Goal: Register for event/course

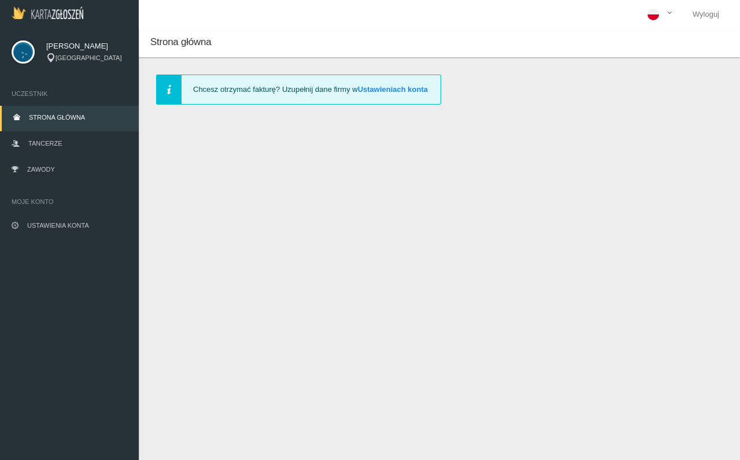
click at [27, 157] on link "Tancerze" at bounding box center [69, 144] width 139 height 25
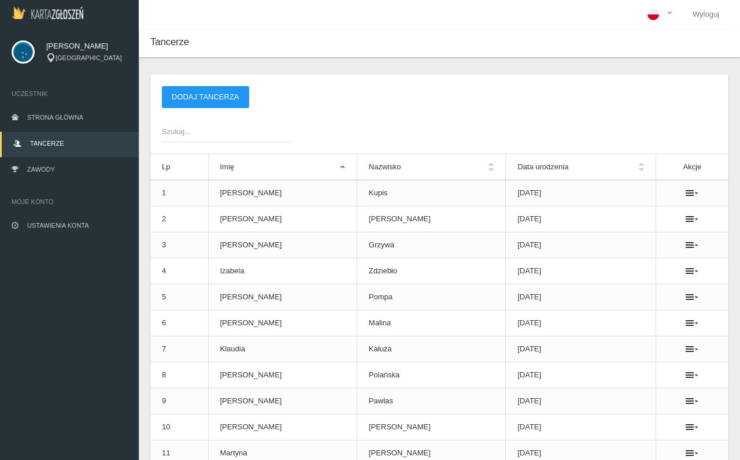
click at [38, 183] on link "Zawody" at bounding box center [69, 170] width 139 height 25
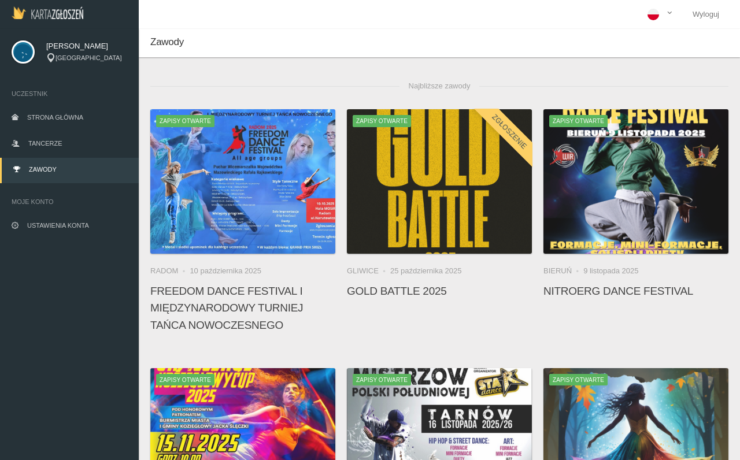
click at [431, 184] on link at bounding box center [439, 183] width 24 height 24
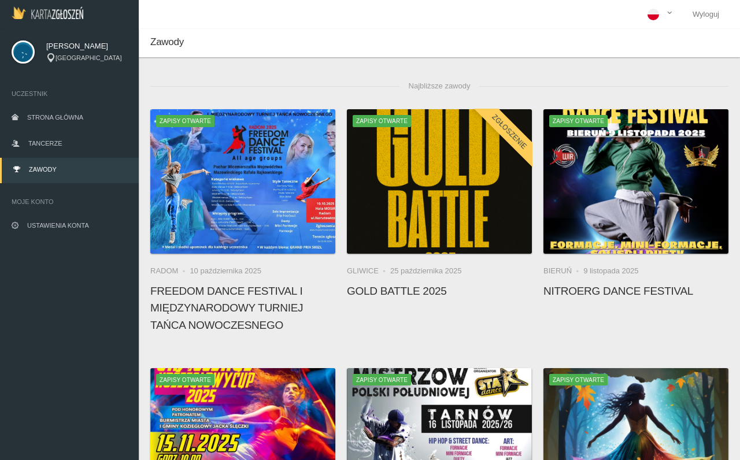
click at [435, 183] on icon at bounding box center [439, 183] width 9 height 9
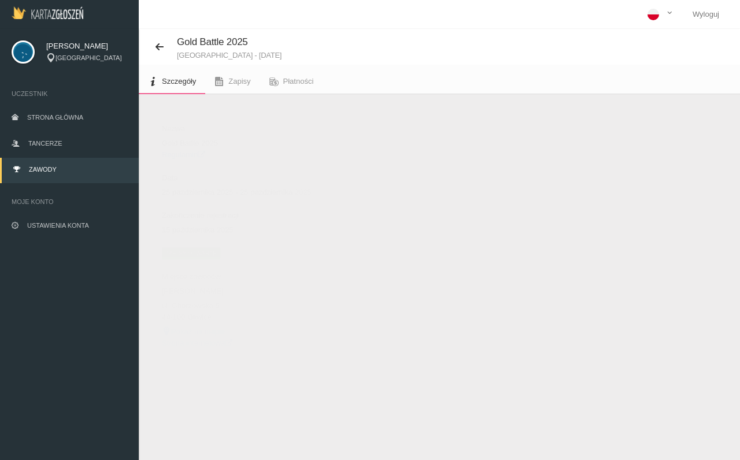
click at [238, 79] on span "Zapisy" at bounding box center [239, 81] width 22 height 9
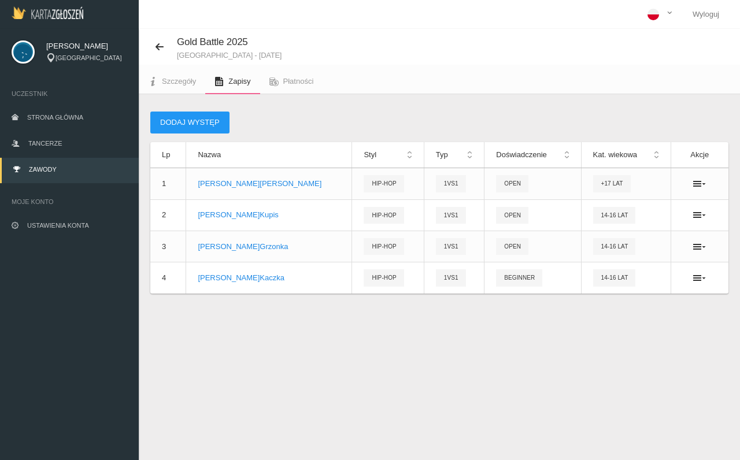
click at [694, 238] on td at bounding box center [700, 246] width 58 height 31
click at [294, 86] on span "Płatności" at bounding box center [298, 81] width 31 height 9
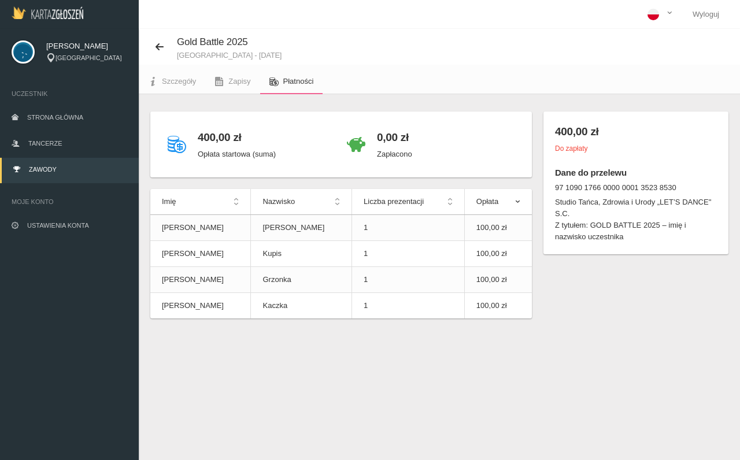
click at [235, 81] on span "Zapisy" at bounding box center [239, 81] width 22 height 9
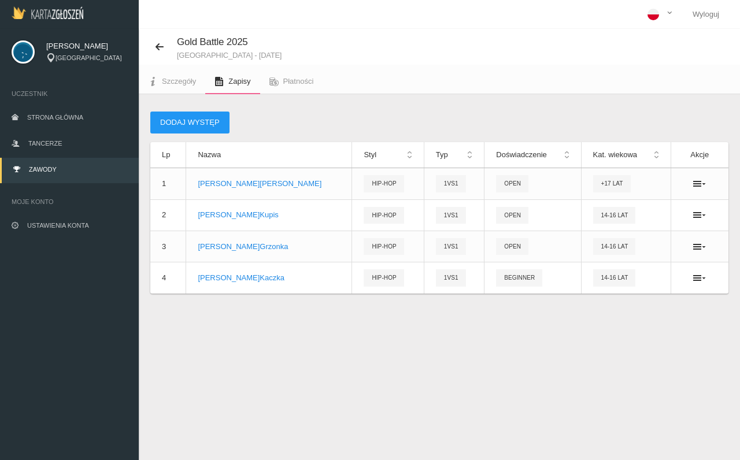
click at [287, 80] on span "Płatności" at bounding box center [298, 81] width 31 height 9
